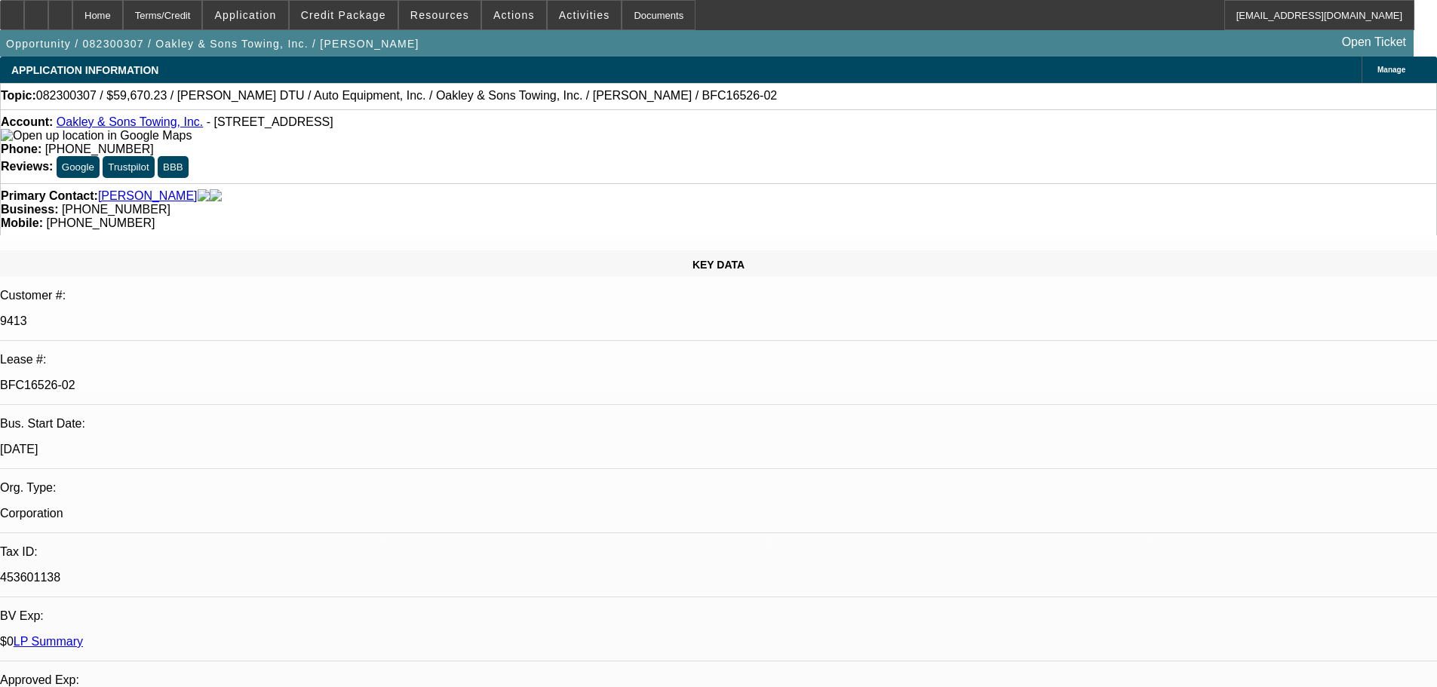
select select "0"
select select "3"
select select "0"
select select "6"
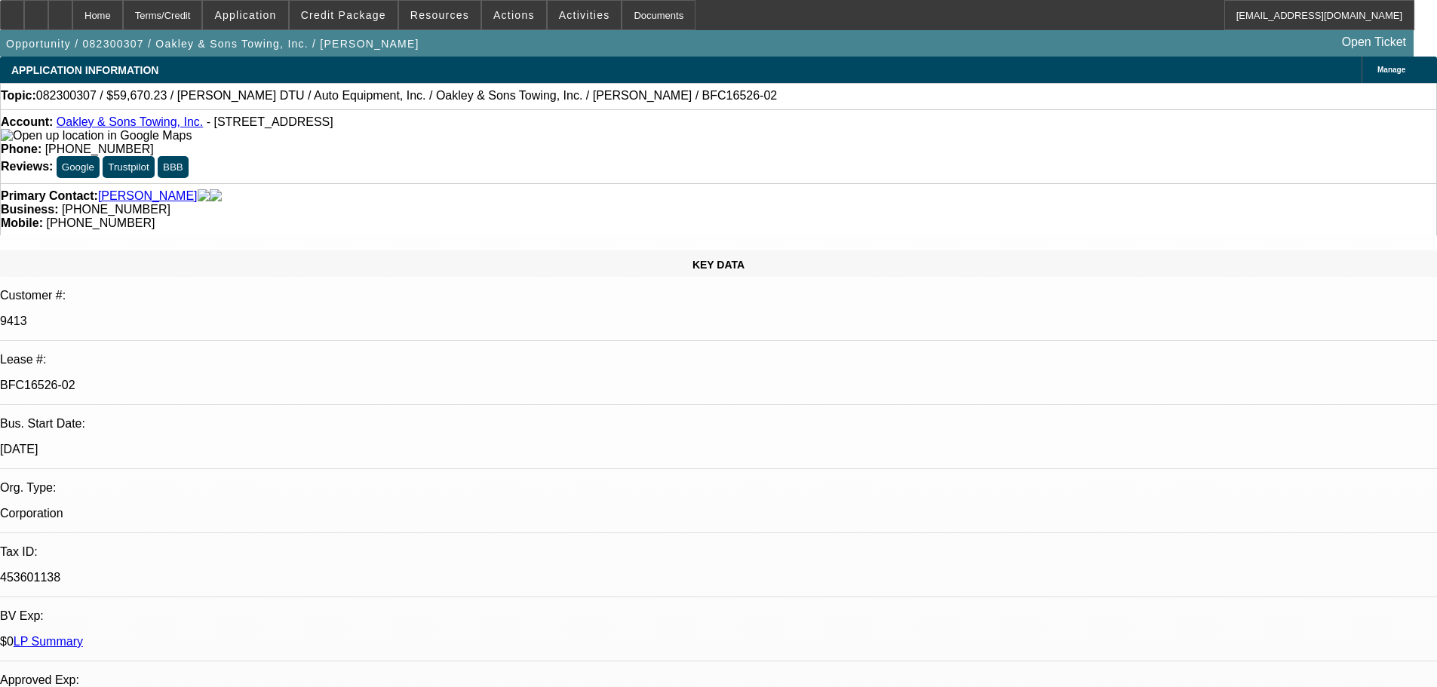
select select "0"
select select "6"
select select "0"
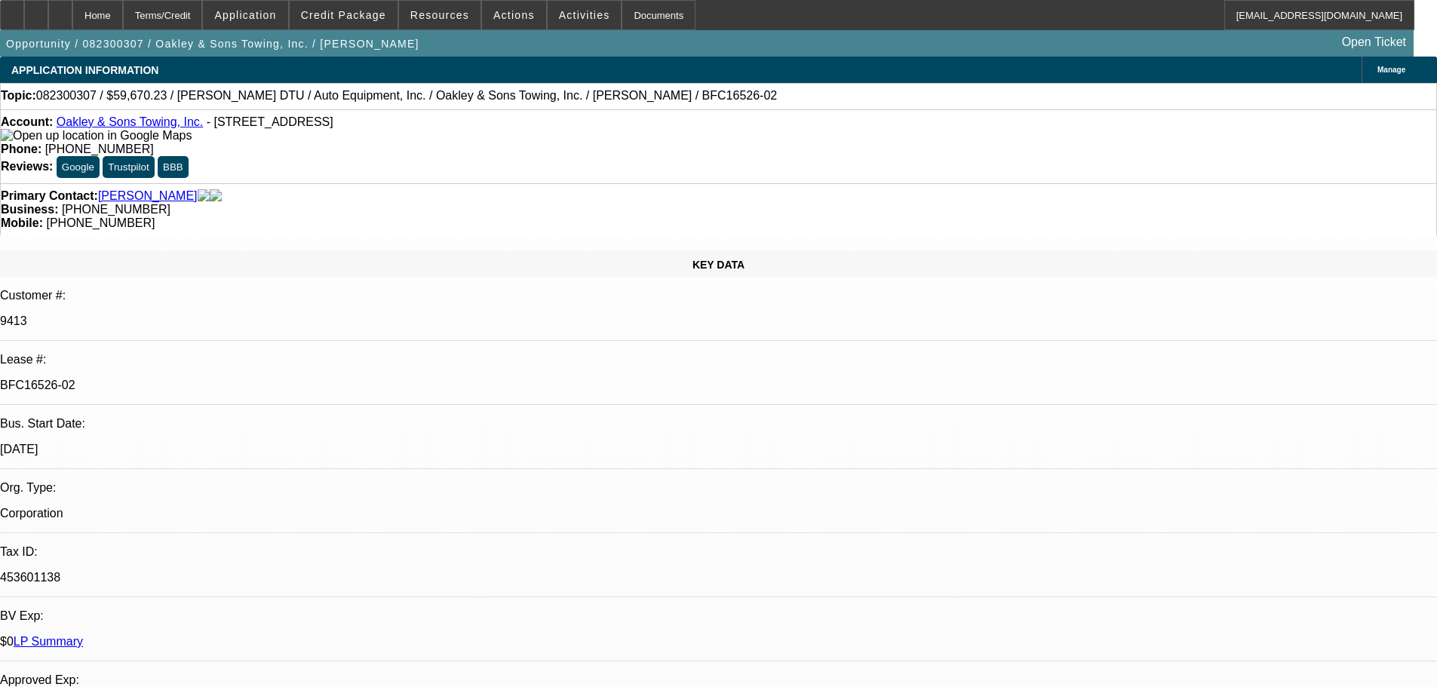
select select "0"
select select "2"
select select "0"
select select "6"
select select "0"
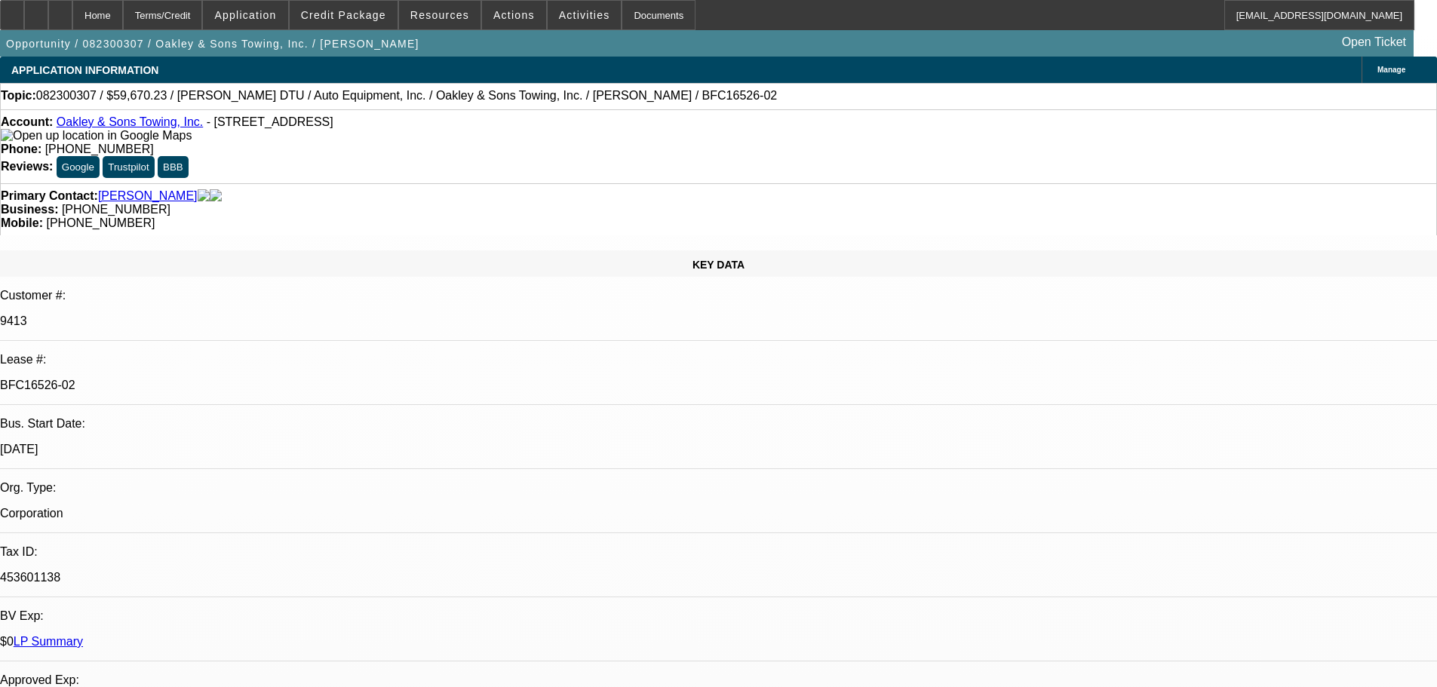
select select "0"
select select "3"
select select "0"
select select "6"
